Goal: Complete application form: Complete application form

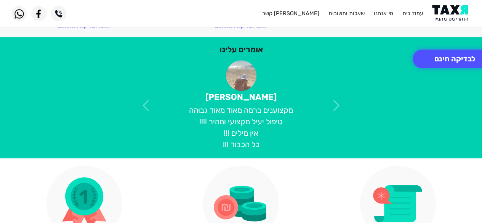
scroll to position [130, 0]
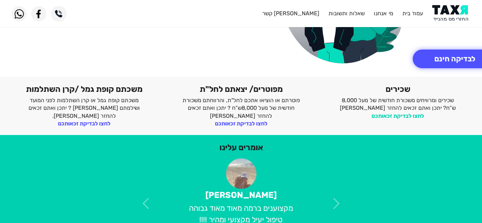
click at [404, 115] on link "לחצו לבדיקת זכאותכם" at bounding box center [398, 115] width 53 height 7
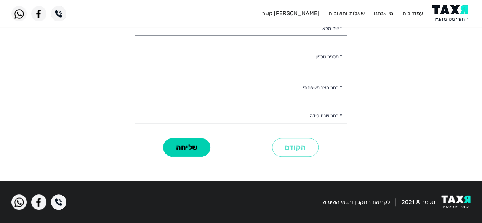
scroll to position [63, 0]
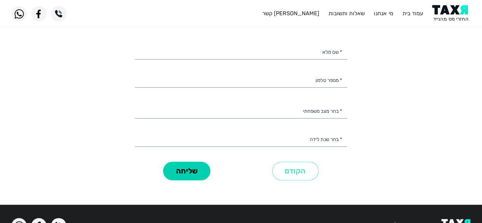
select select
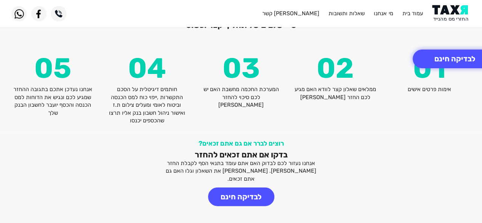
scroll to position [932, 0]
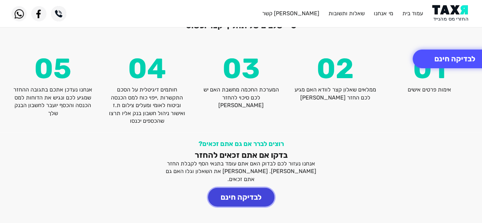
click at [246, 188] on button "לבדיקה חינם" at bounding box center [241, 197] width 66 height 19
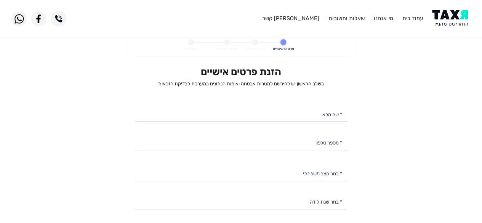
select select
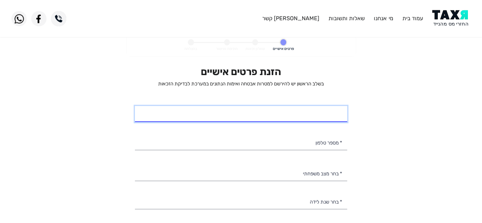
click at [259, 111] on input "* שם מלא" at bounding box center [241, 114] width 212 height 16
type input "[PERSON_NAME]"
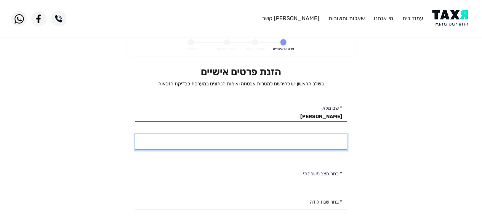
click at [225, 148] on input "* מספר טלפון" at bounding box center [241, 142] width 212 height 16
type input "054-9202193"
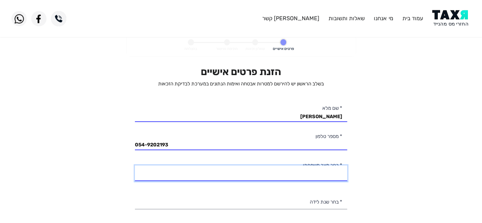
click at [228, 171] on select "רווק/ה נשוי/[PERSON_NAME]/ה אלמן/נה" at bounding box center [241, 173] width 212 height 16
select select "1: Single"
click at [135, 165] on select "רווק/ה נשוי/[PERSON_NAME]/ה אלמן/נה" at bounding box center [241, 173] width 212 height 16
click at [430, 153] on personal-details "פרטים אישיים שאלון זכאות חתימה ואישור בהצלחה הזנת פרטים אישיים בשלב הראשון יש ל…" at bounding box center [241, 149] width 482 height 228
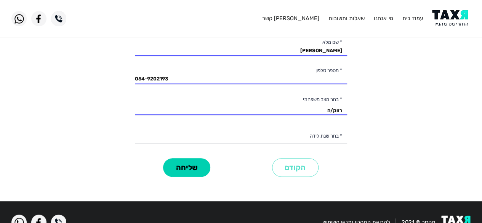
scroll to position [67, 0]
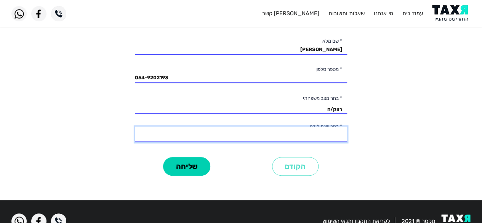
click at [320, 133] on select "2003 2002 2001 2000 1999 1998 1997 1996 1995 1994 1993 1992 1991 1990 1989 1988…" at bounding box center [241, 135] width 212 height 16
select select "10: 1994"
click at [135, 127] on select "2003 2002 2001 2000 1999 1998 1997 1996 1995 1994 1993 1992 1991 1990 1989 1988…" at bounding box center [241, 135] width 212 height 16
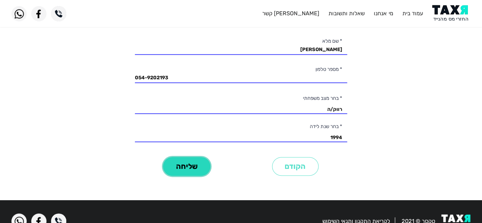
click at [206, 164] on button "שליחה" at bounding box center [186, 166] width 47 height 19
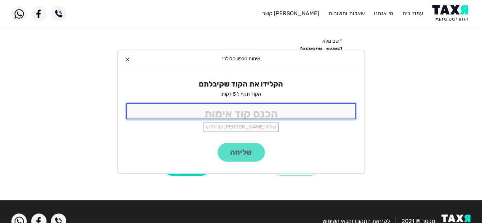
click at [244, 113] on input "tel" at bounding box center [241, 111] width 230 height 16
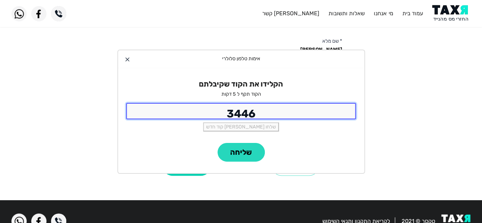
type input "3446"
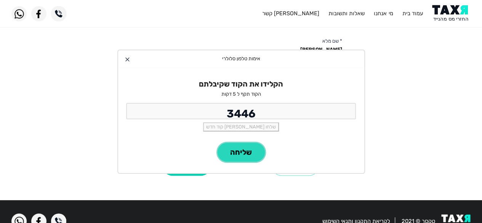
click at [244, 153] on button "שליחה" at bounding box center [241, 152] width 47 height 19
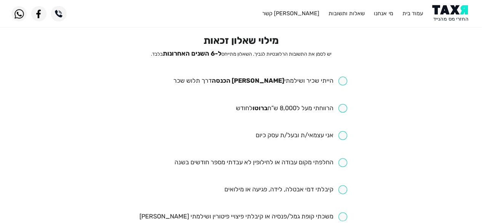
scroll to position [43, 0]
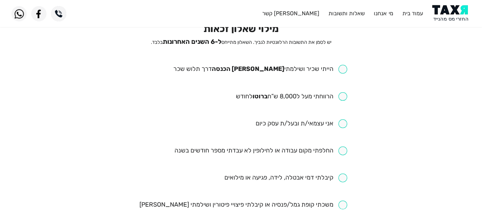
click at [339, 66] on input "checkbox" at bounding box center [260, 69] width 174 height 9
checkbox input "true"
click at [343, 96] on input "checkbox" at bounding box center [292, 96] width 112 height 9
checkbox input "true"
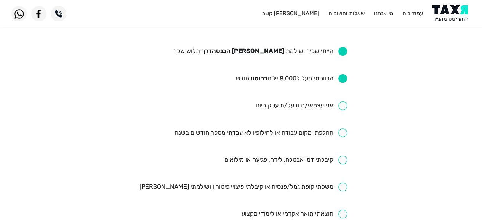
scroll to position [61, 0]
click at [339, 158] on input "checkbox" at bounding box center [285, 159] width 123 height 9
checkbox input "true"
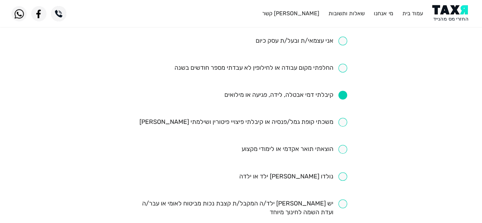
scroll to position [126, 0]
click at [342, 69] on input "checkbox" at bounding box center [260, 67] width 173 height 9
checkbox input "true"
click at [342, 119] on input "checkbox" at bounding box center [243, 121] width 208 height 9
checkbox input "true"
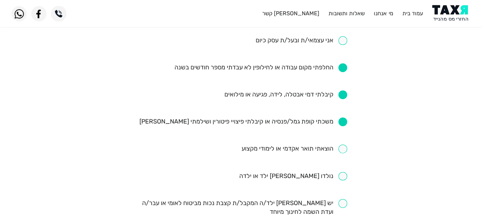
click at [343, 150] on input "checkbox" at bounding box center [294, 149] width 106 height 9
checkbox input "true"
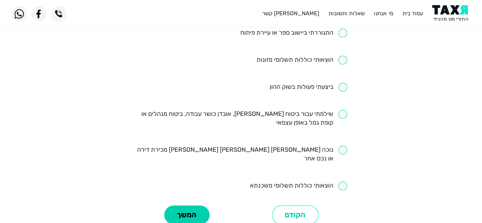
scroll to position [391, 0]
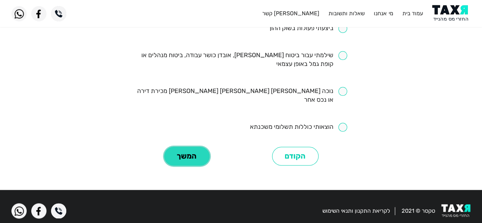
click at [193, 150] on button "המשך" at bounding box center [186, 156] width 45 height 19
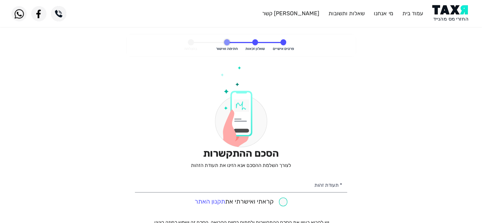
scroll to position [73, 0]
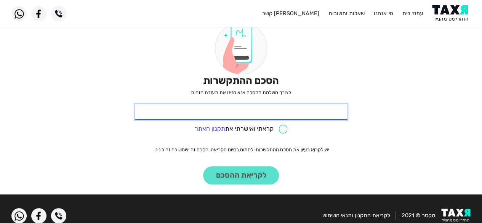
click at [227, 115] on input "* תעודת זהות" at bounding box center [241, 112] width 212 height 16
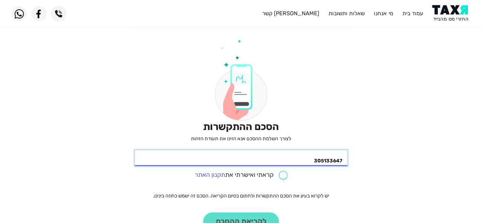
scroll to position [35, 0]
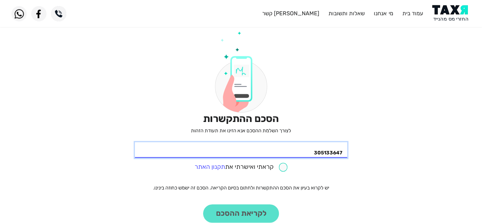
type input "305133647"
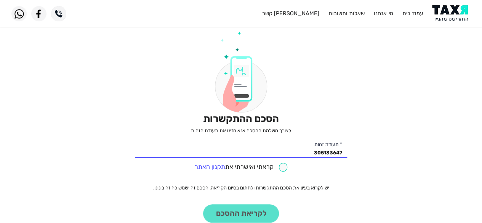
click at [281, 168] on input "checkbox" at bounding box center [241, 167] width 93 height 9
checkbox input "true"
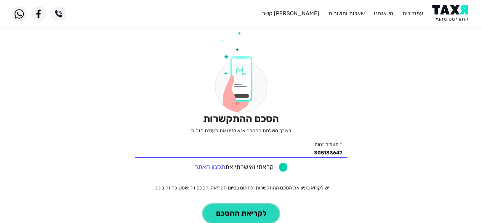
click at [235, 209] on button "לקריאת ההסכם" at bounding box center [241, 213] width 76 height 19
